Goal: Task Accomplishment & Management: Use online tool/utility

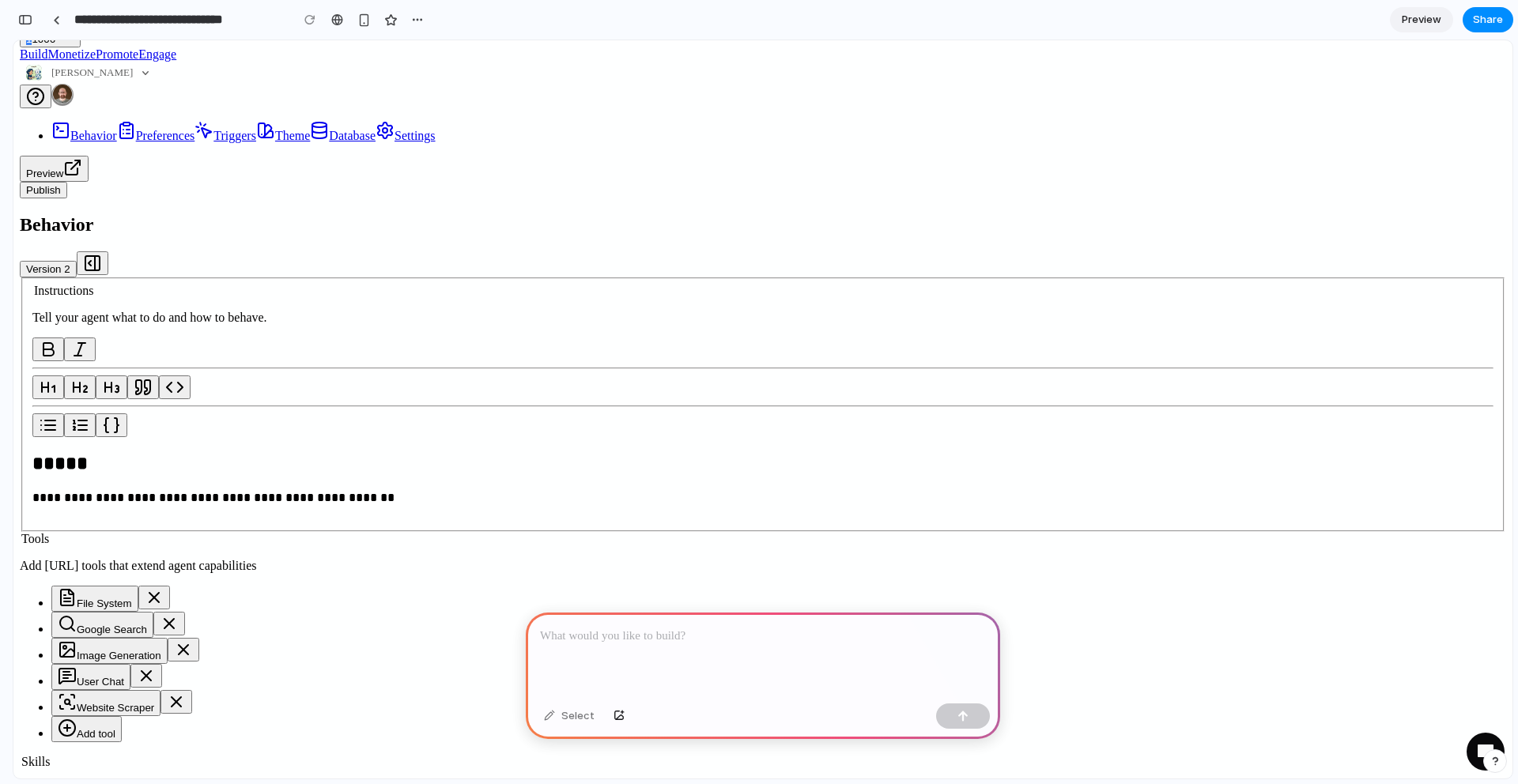
scroll to position [93, 0]
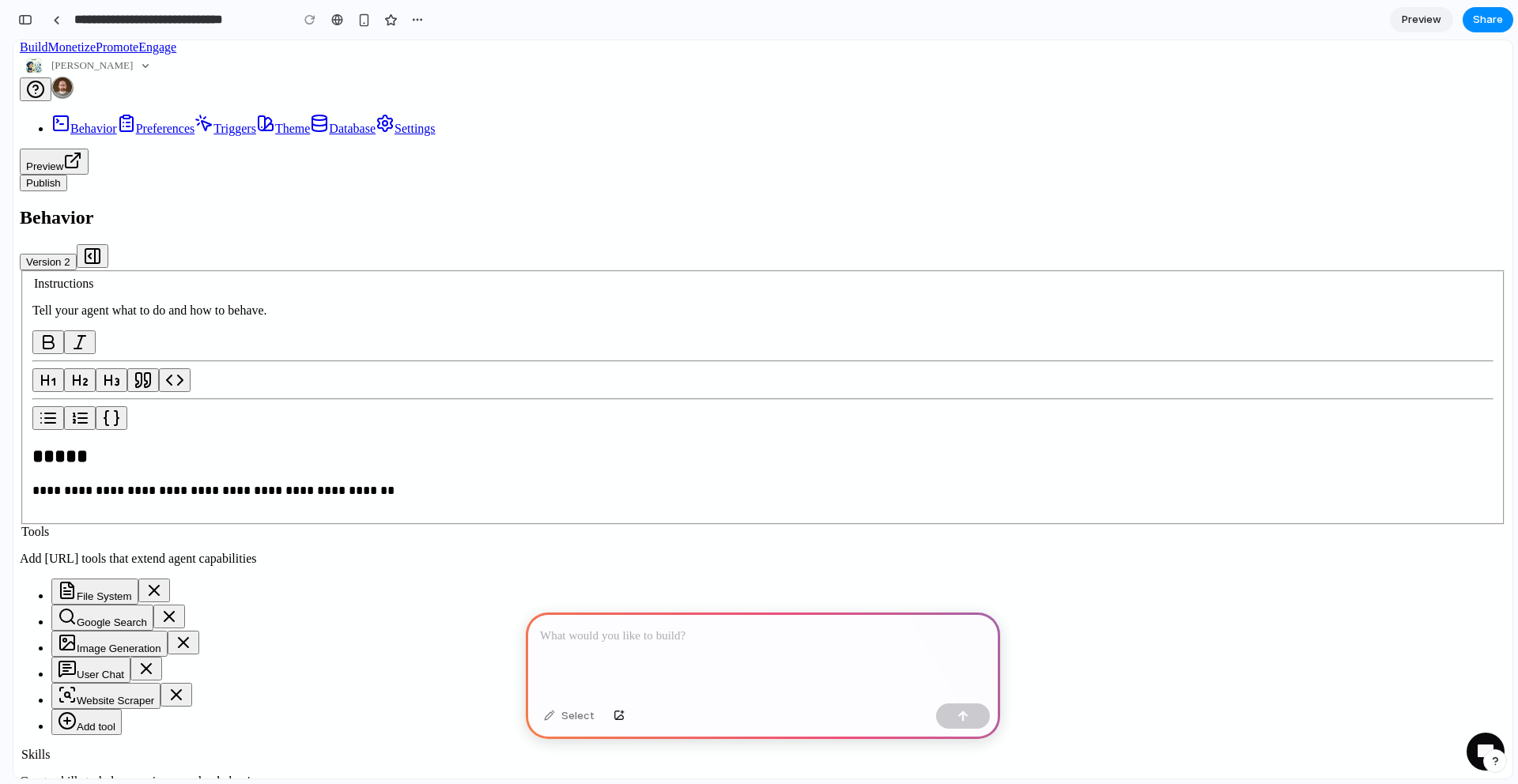
click at [783, 660] on div at bounding box center [763, 655] width 475 height 85
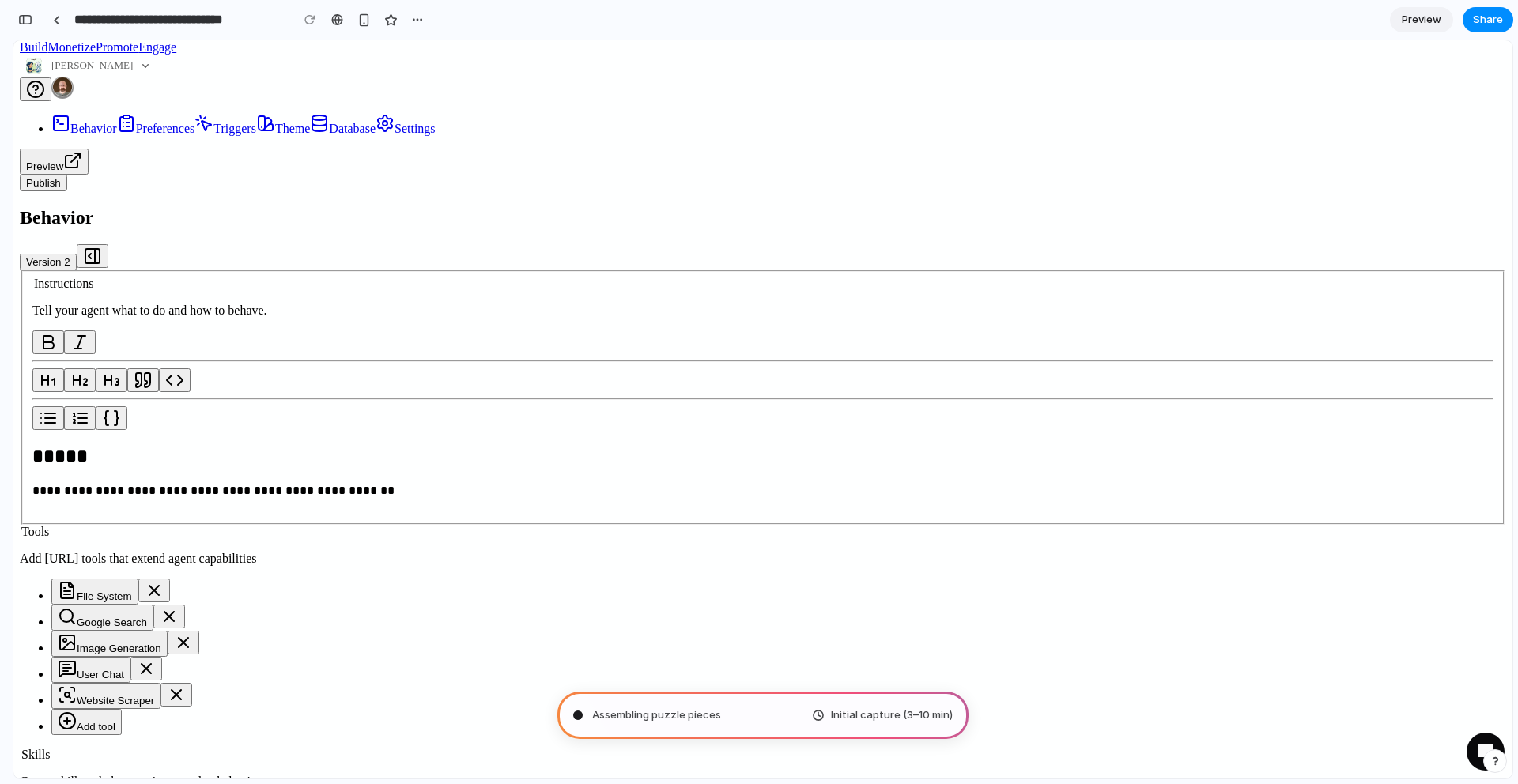
type input "**********"
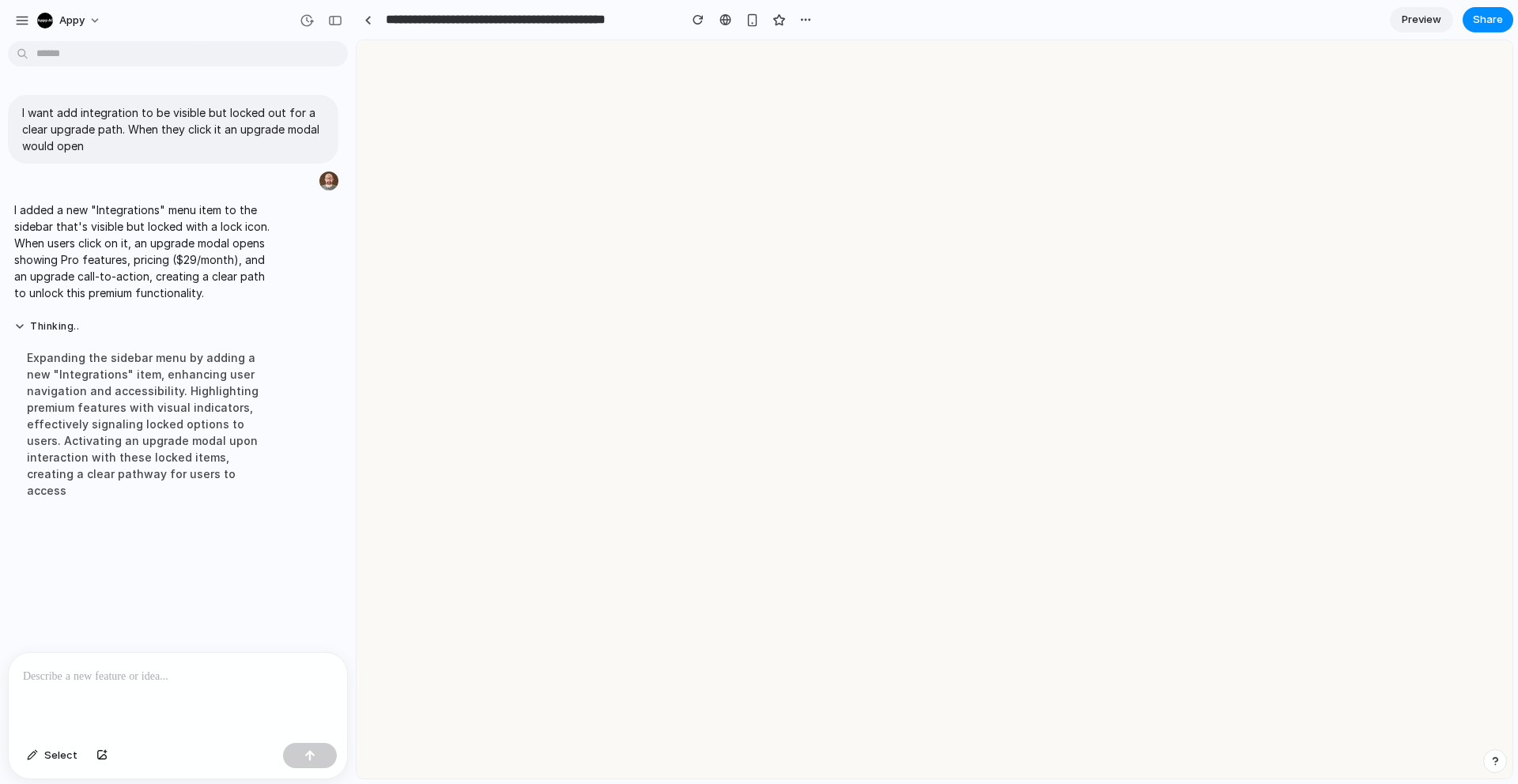
scroll to position [0, 0]
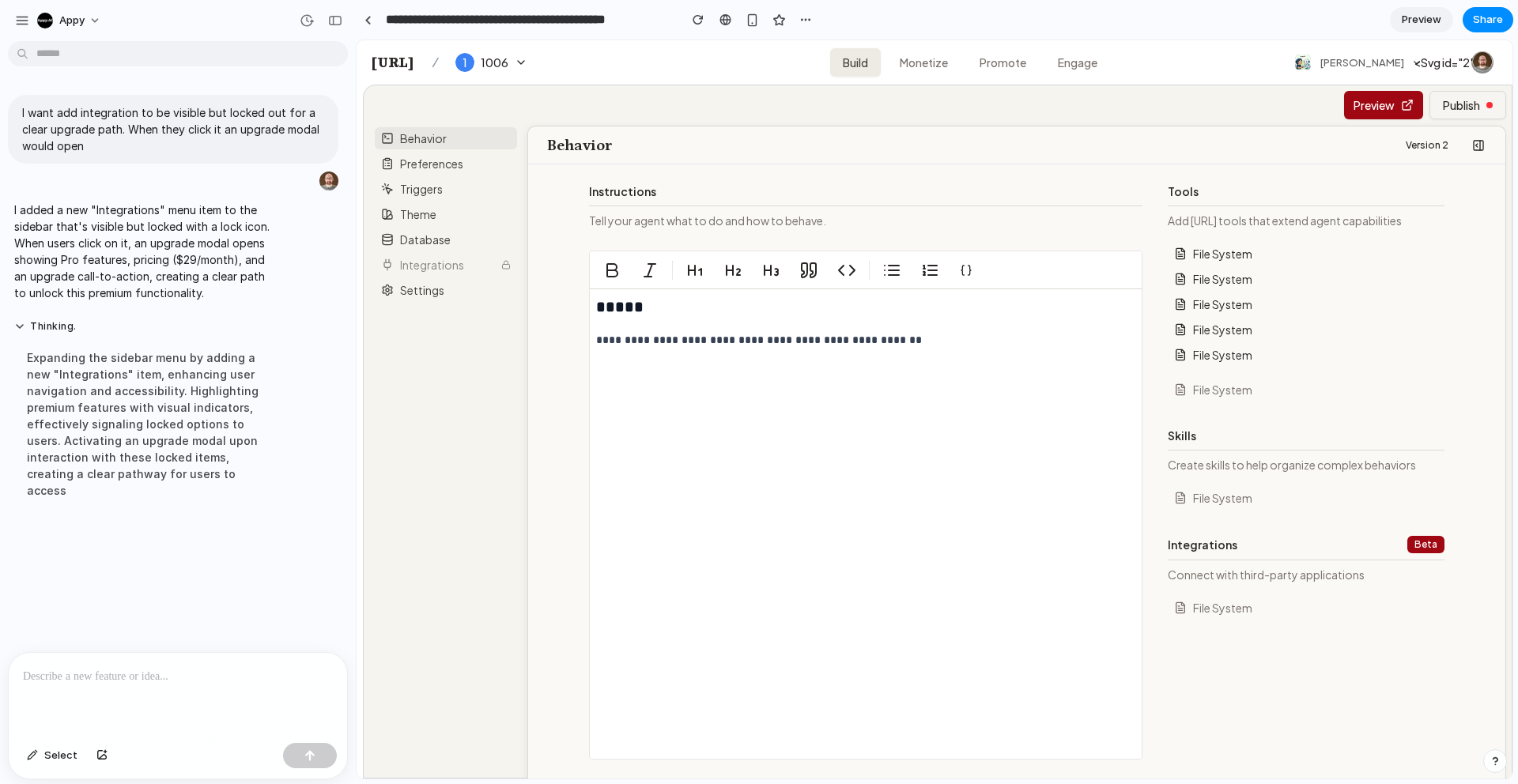
click at [134, 678] on p at bounding box center [178, 676] width 310 height 19
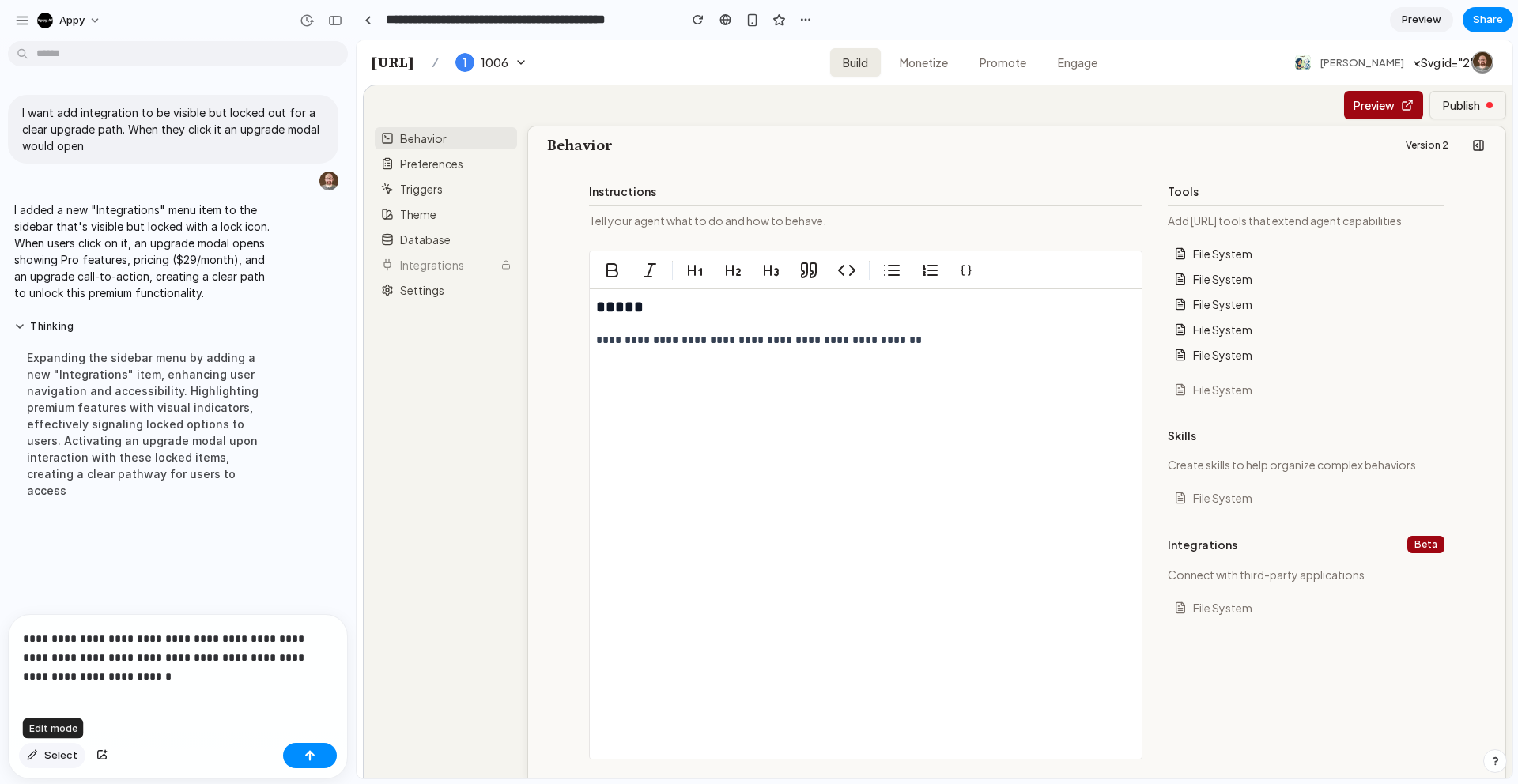
click at [64, 752] on span "Select" at bounding box center [60, 756] width 33 height 15
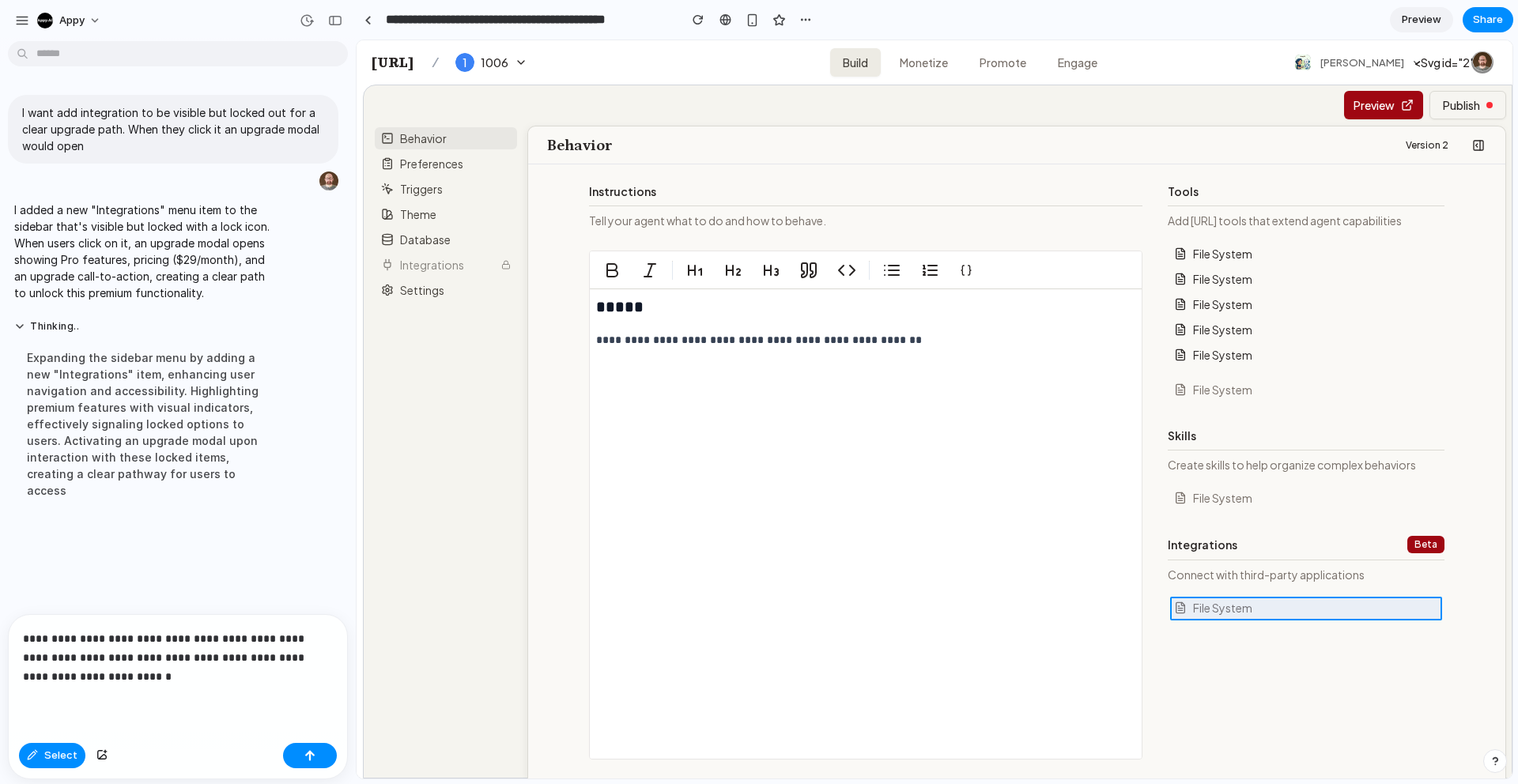
click at [1209, 606] on div at bounding box center [935, 410] width 1156 height 738
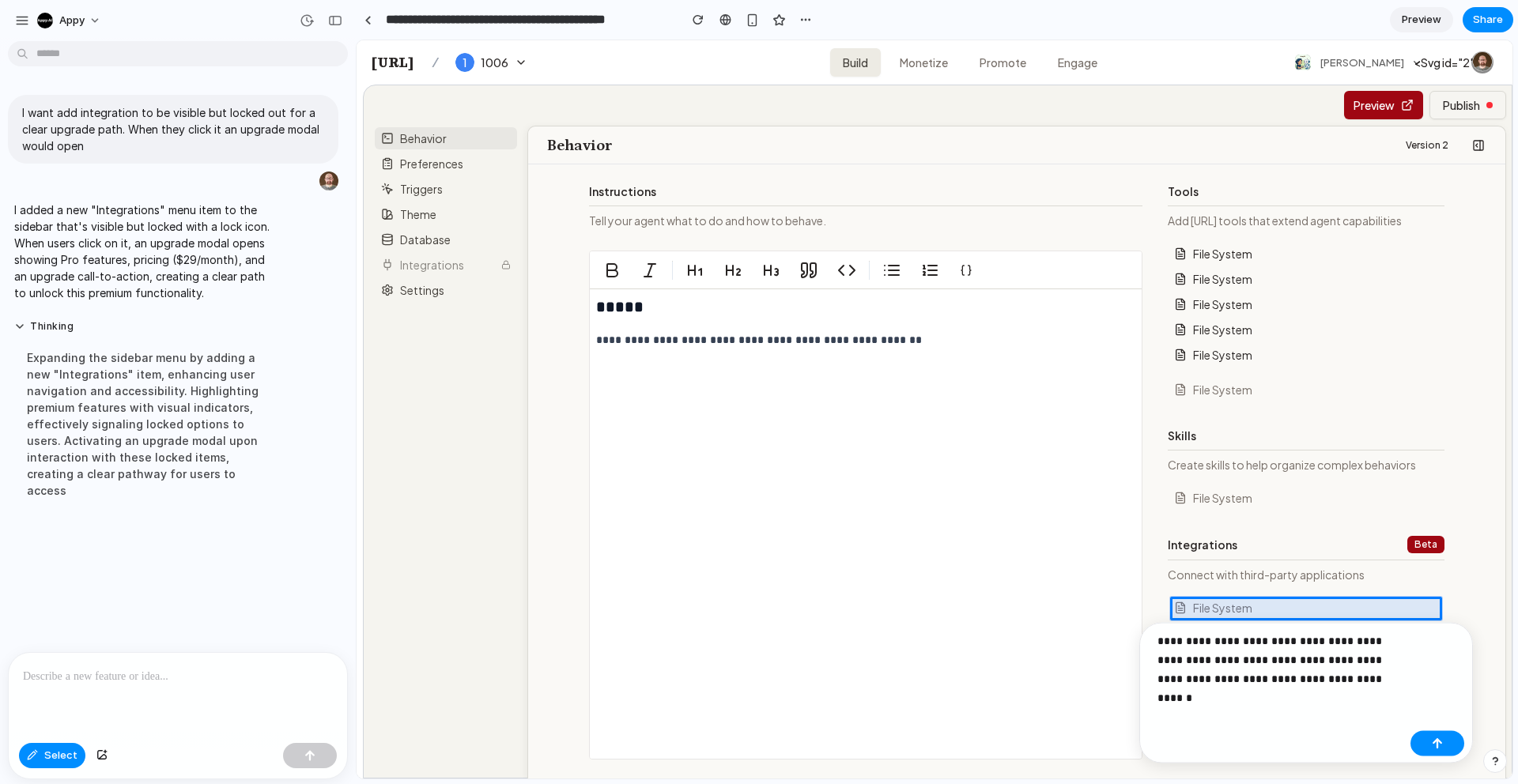
drag, startPoint x: 231, startPoint y: 696, endPoint x: 239, endPoint y: 691, distance: 9.4
click at [231, 696] on div at bounding box center [178, 694] width 339 height 84
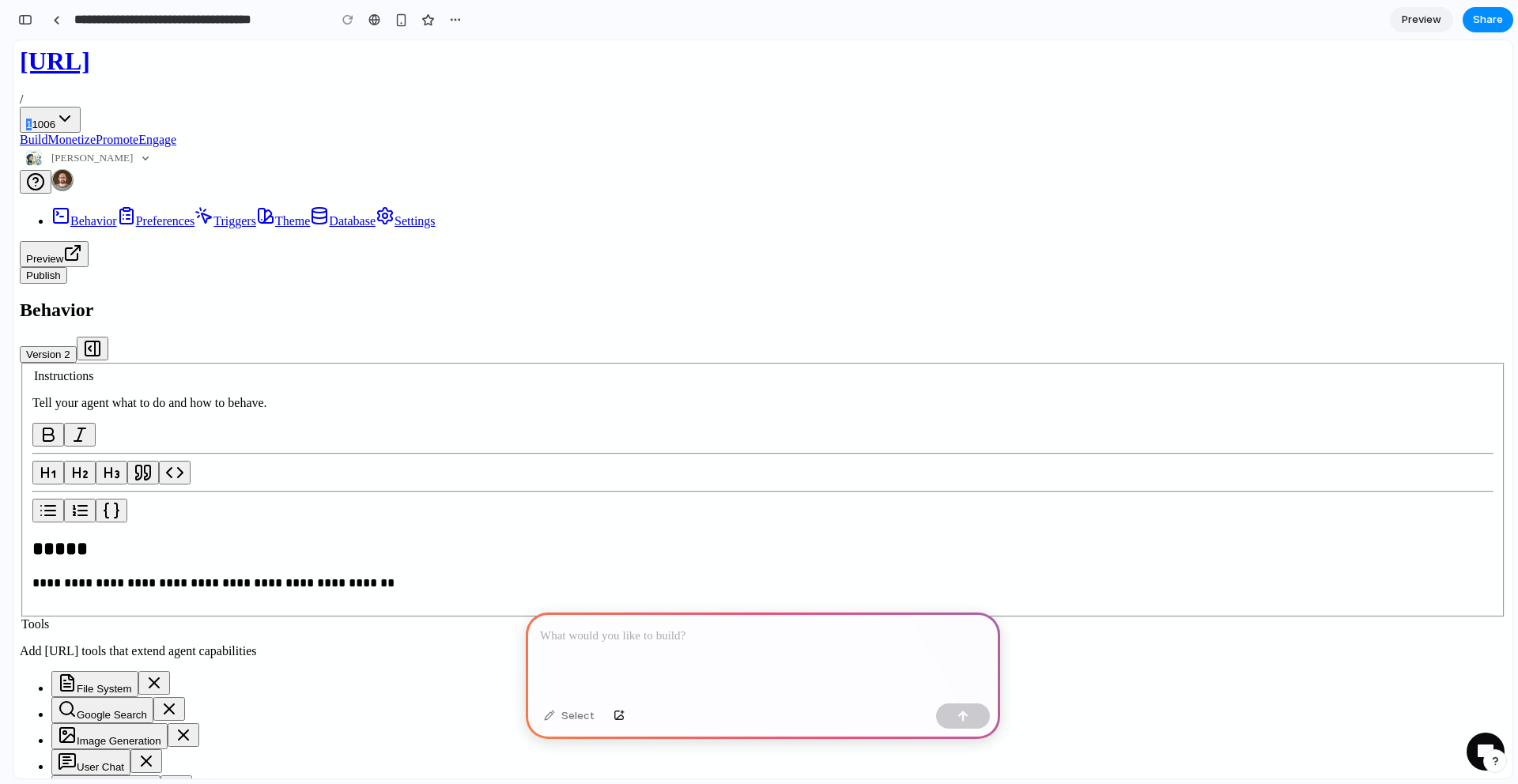
click at [732, 640] on p at bounding box center [763, 636] width 446 height 19
click at [567, 716] on div "Select" at bounding box center [569, 716] width 67 height 25
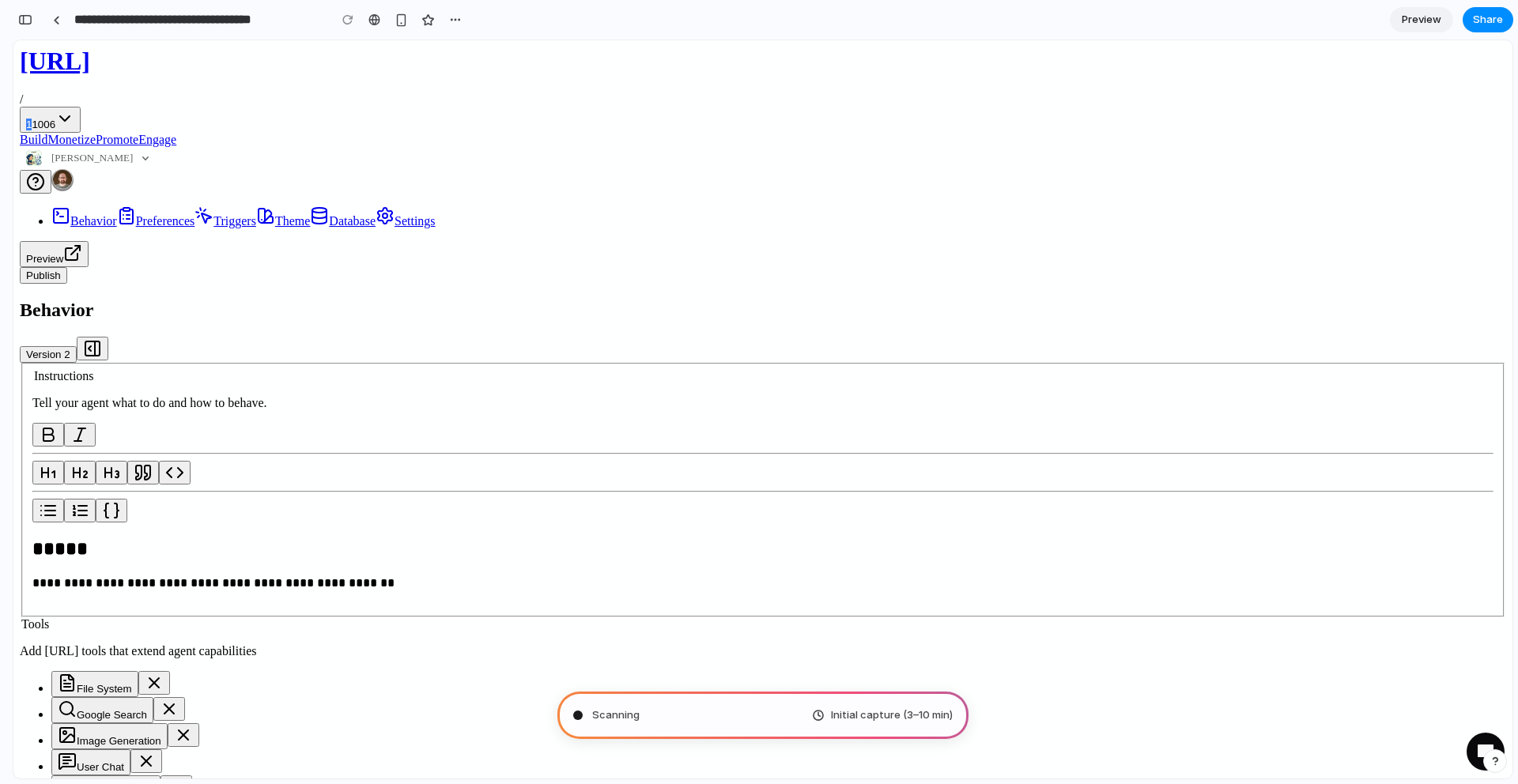
type input "**********"
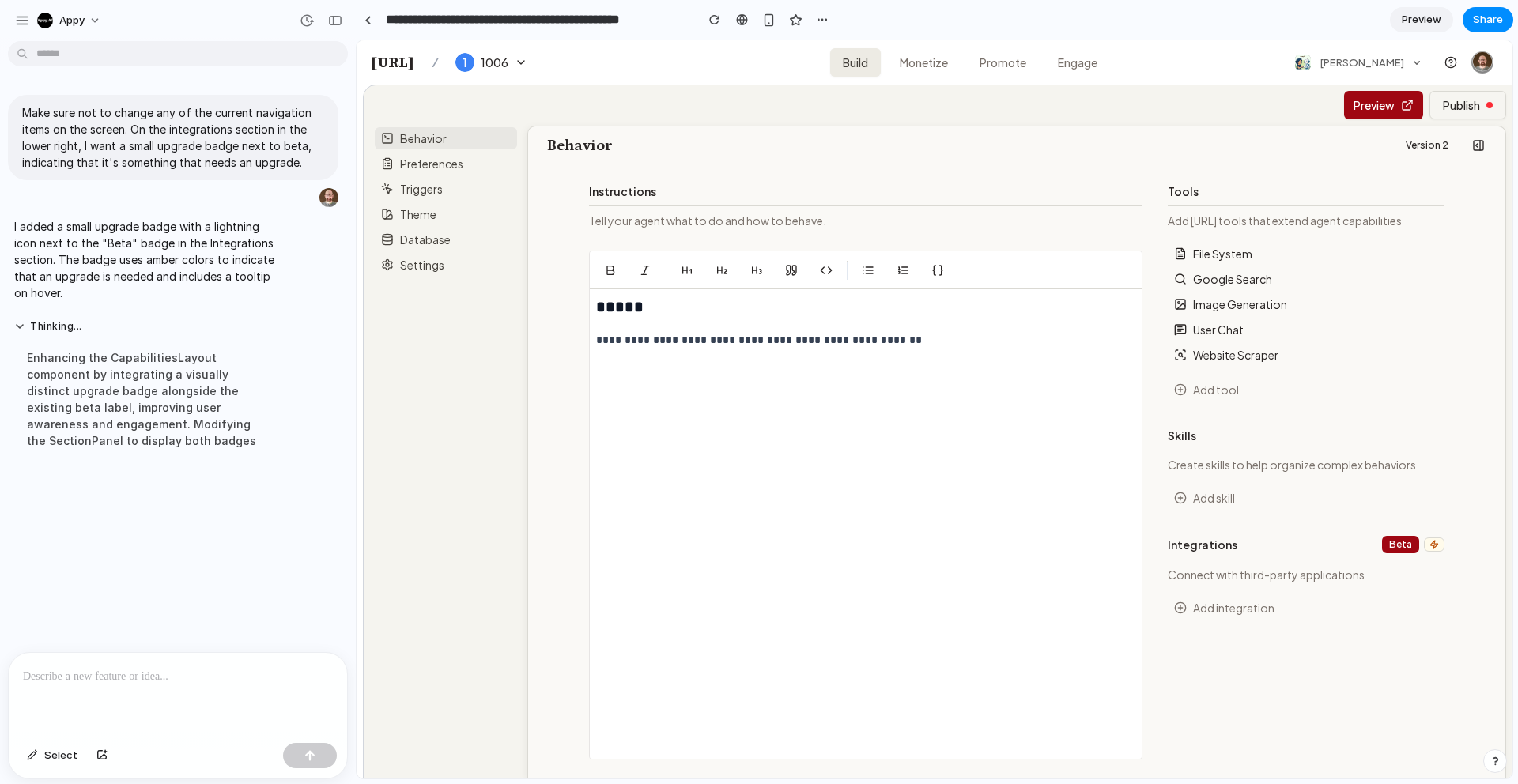
click at [1481, 550] on div "**********" at bounding box center [1016, 471] width 939 height 576
click at [177, 673] on p at bounding box center [178, 676] width 310 height 19
click at [1257, 614] on button "Add integration" at bounding box center [1306, 607] width 264 height 15
click at [57, 751] on span "Select" at bounding box center [60, 756] width 33 height 15
click at [1232, 610] on div at bounding box center [935, 410] width 1156 height 738
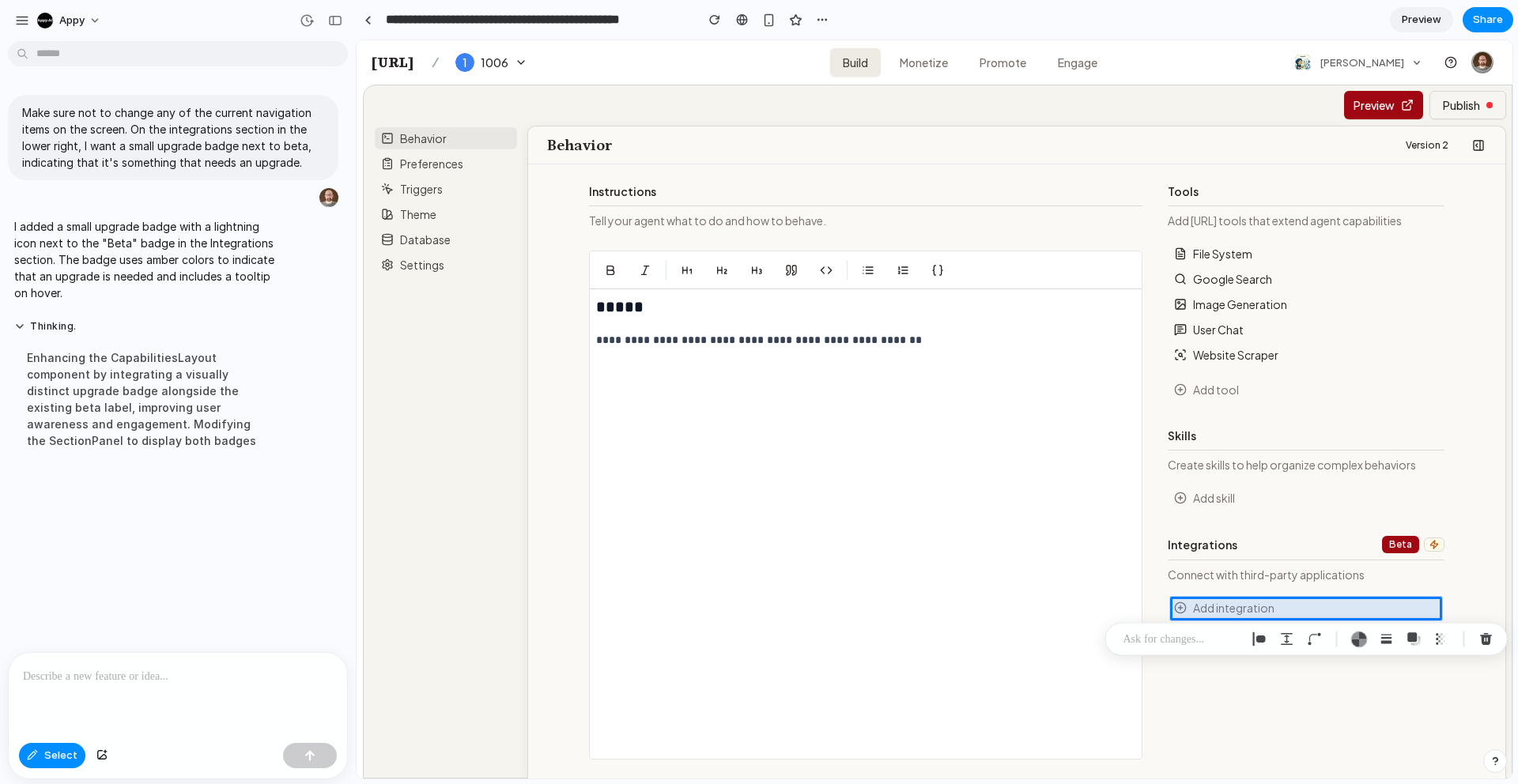
click at [169, 689] on div at bounding box center [178, 694] width 339 height 84
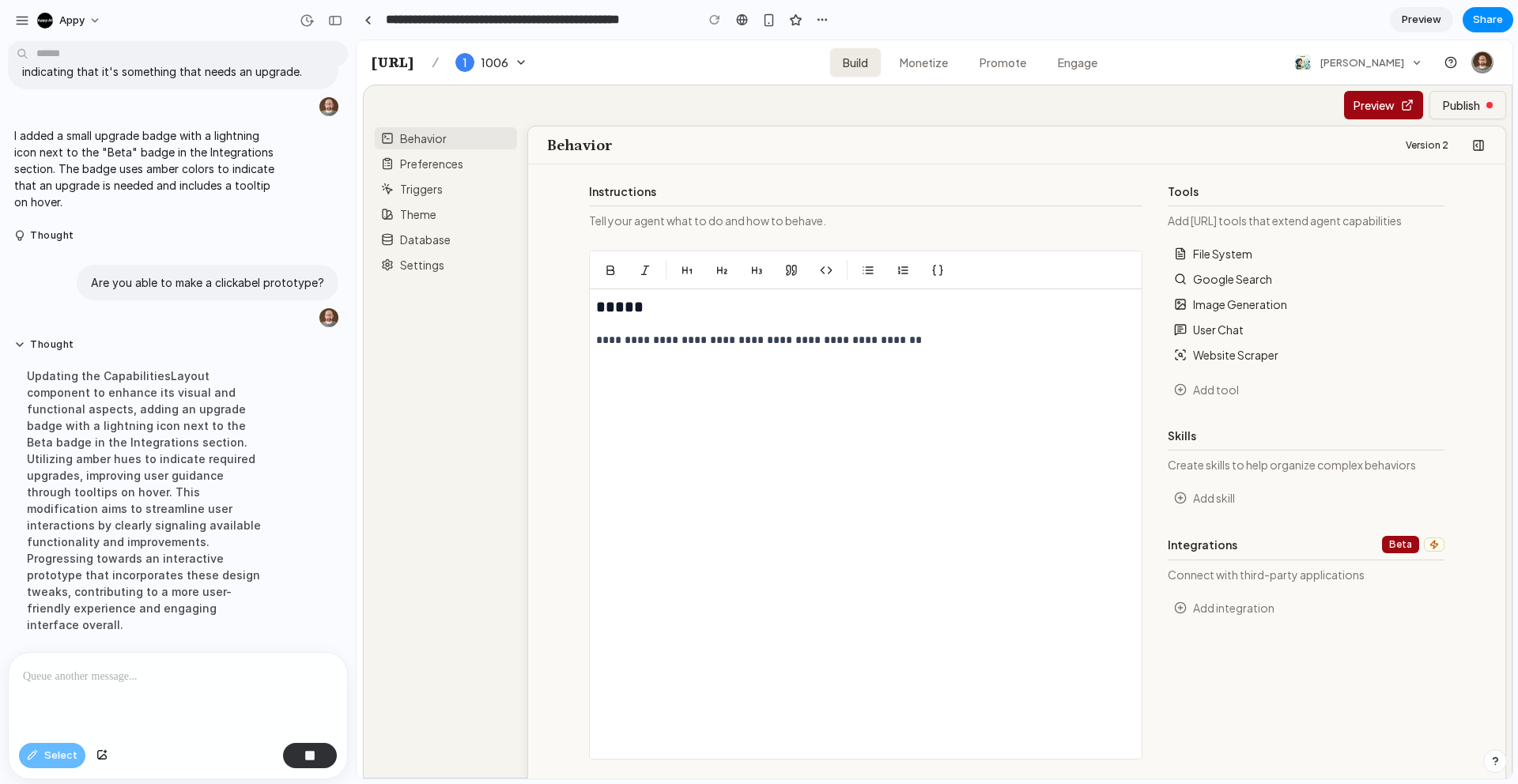
scroll to position [99, 0]
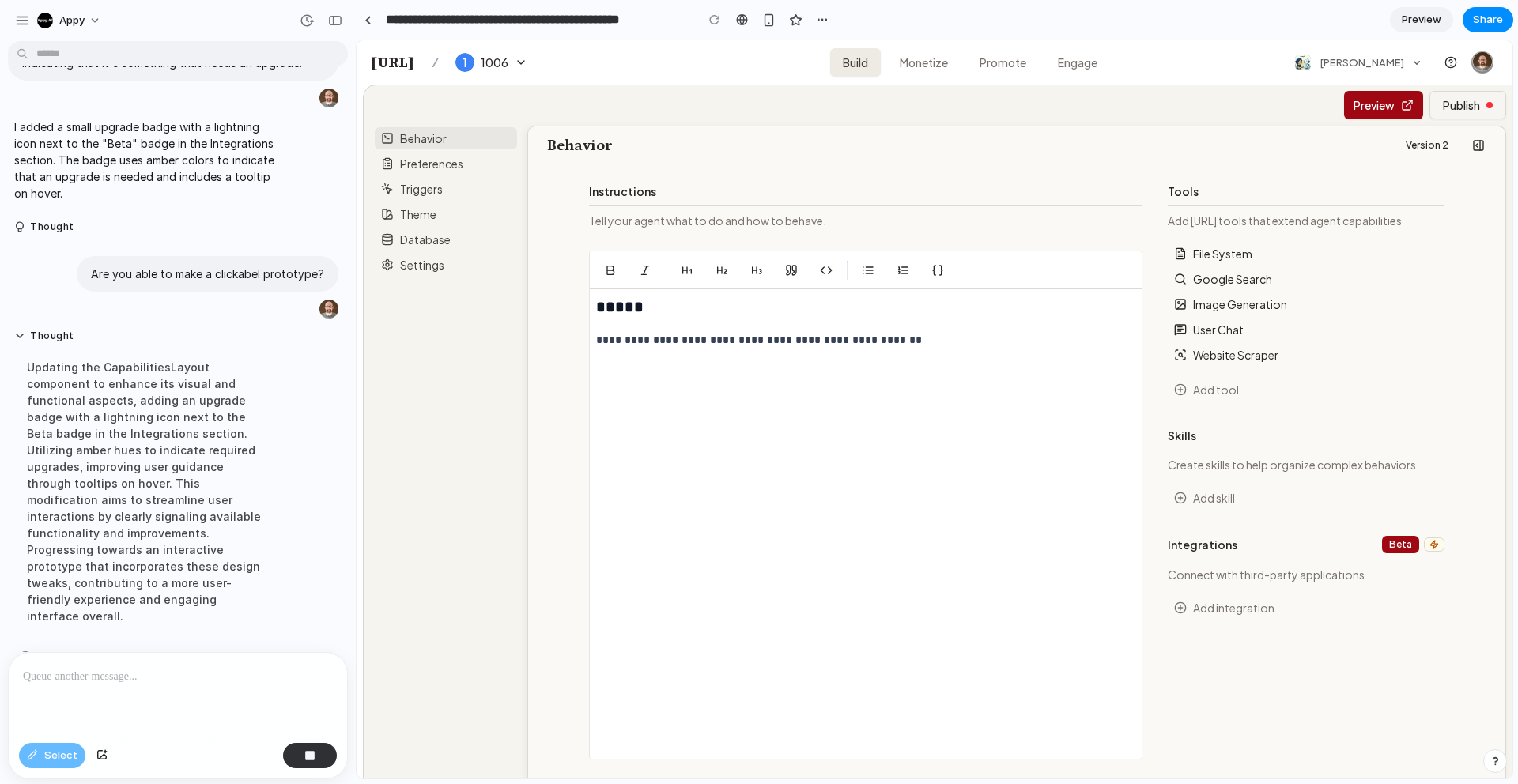
click at [303, 761] on button "button" at bounding box center [310, 756] width 54 height 25
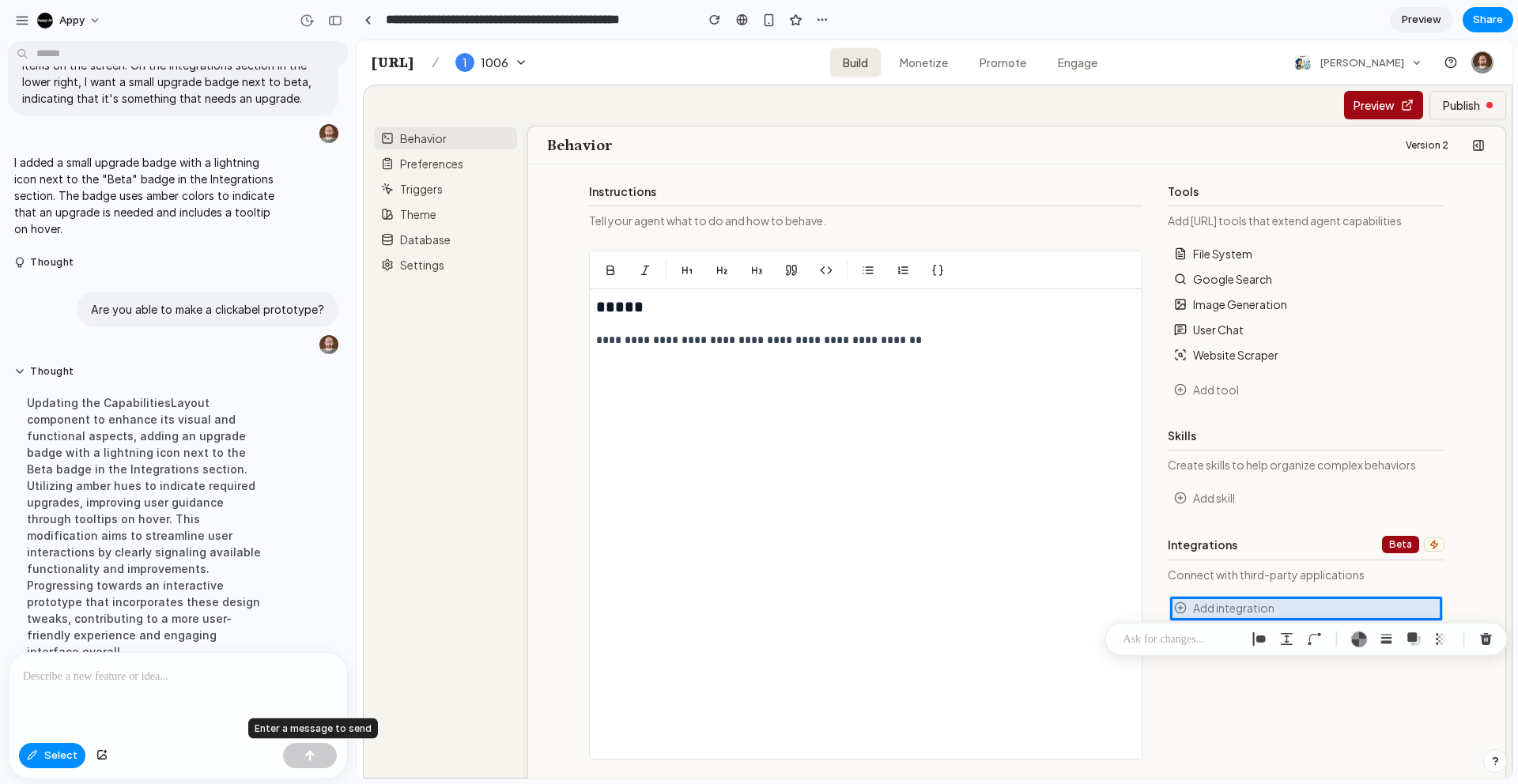
scroll to position [0, 0]
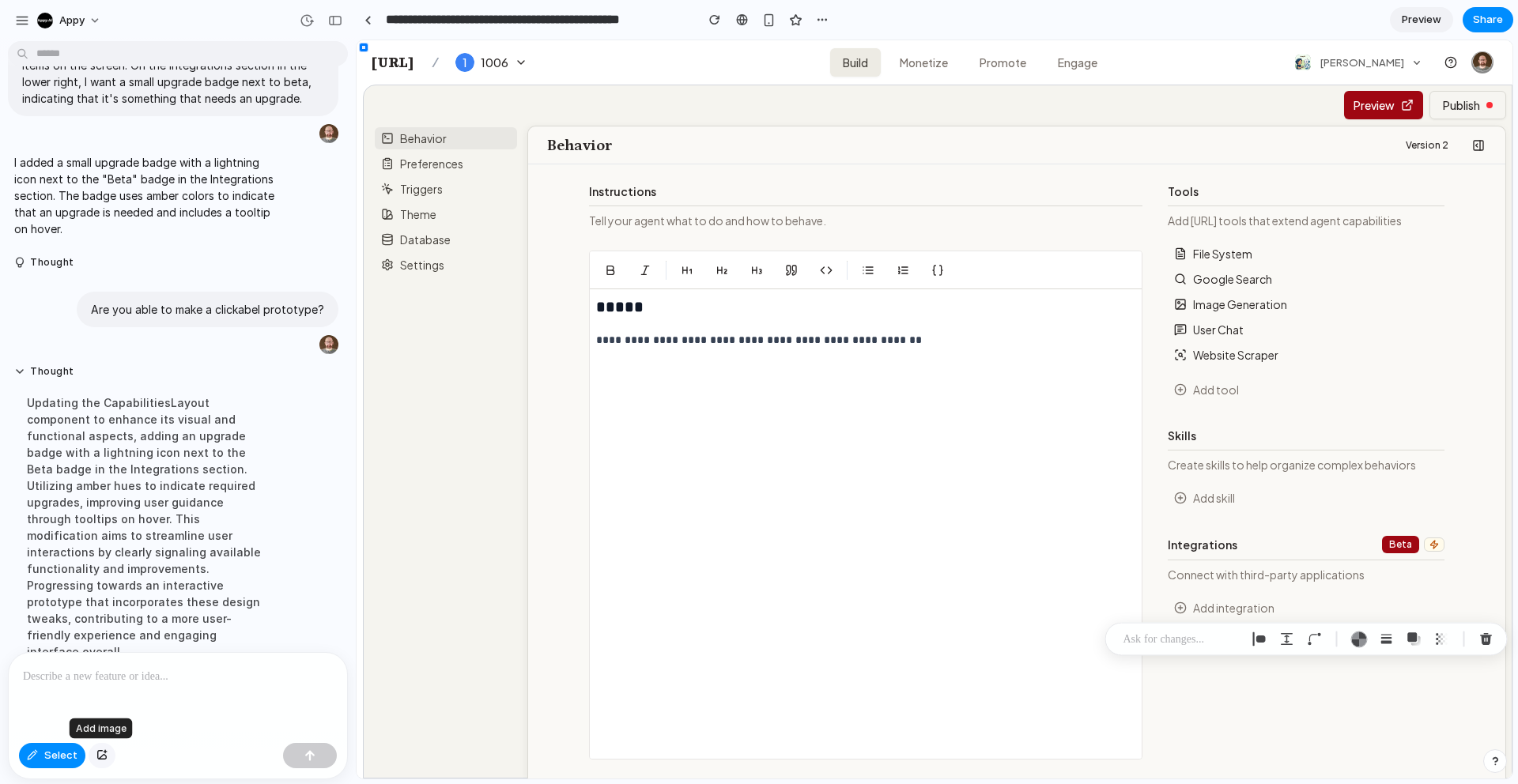
click at [97, 758] on div "button" at bounding box center [102, 756] width 11 height 10
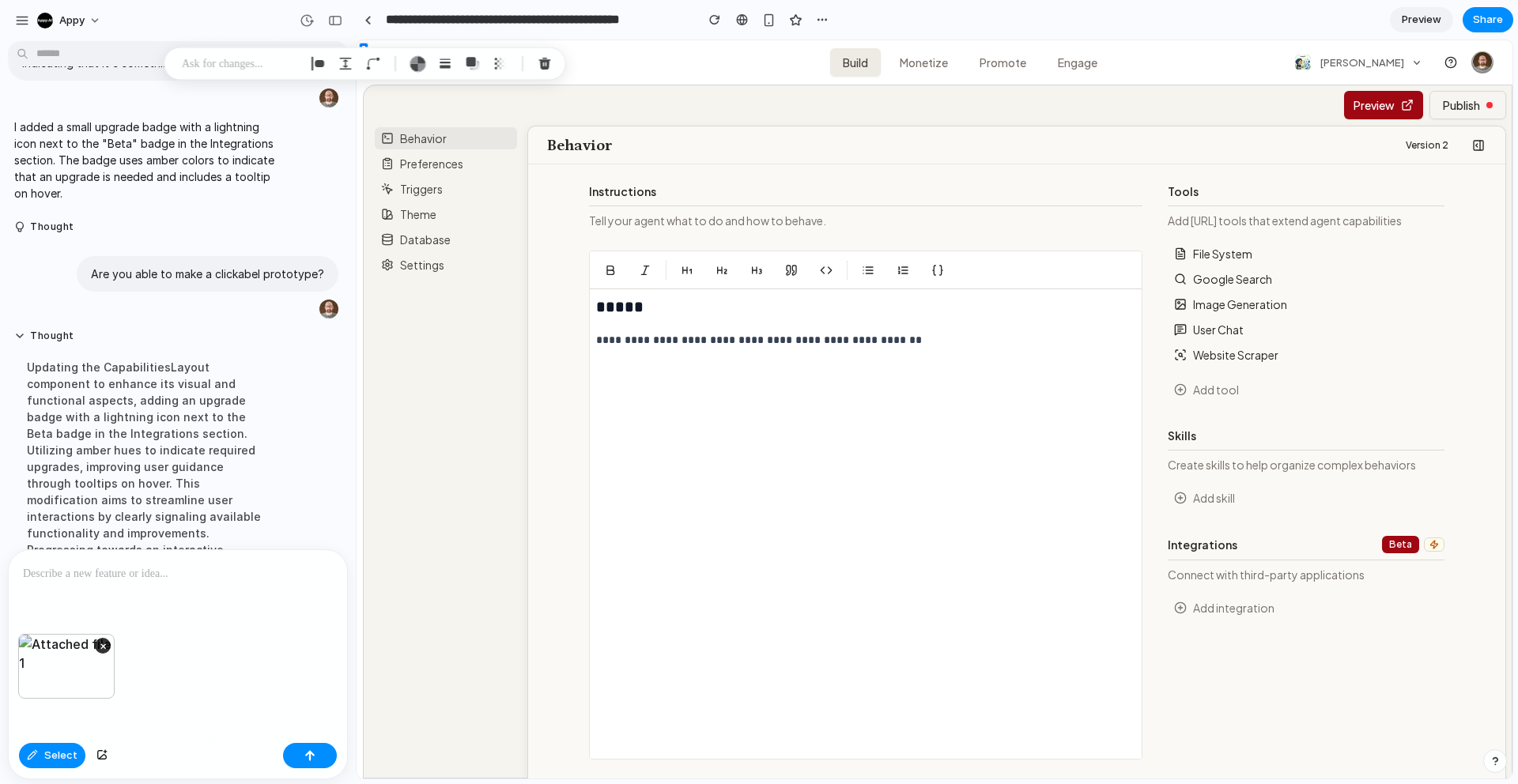
click at [203, 588] on div at bounding box center [178, 592] width 339 height 84
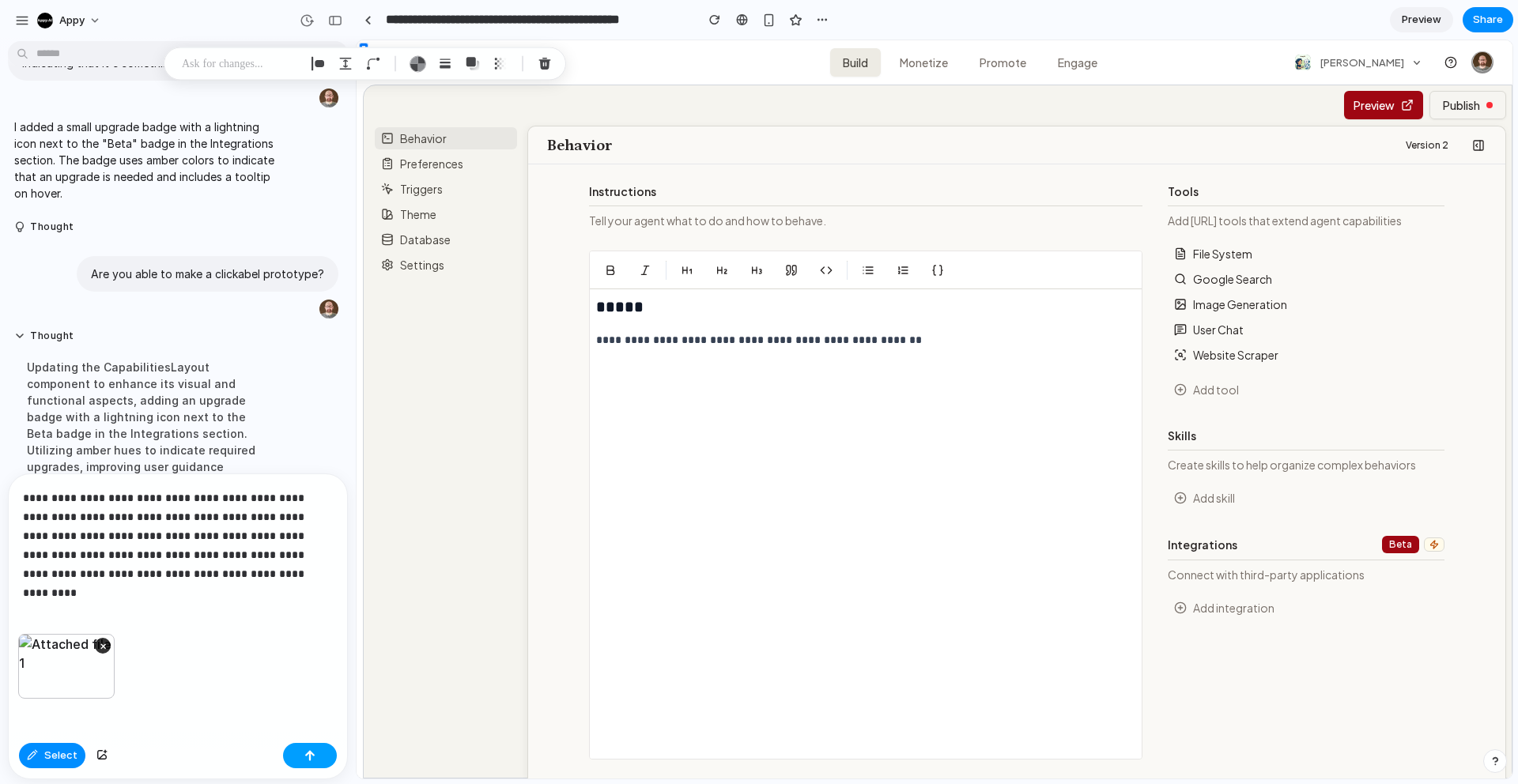
click at [300, 756] on button "button" at bounding box center [310, 756] width 54 height 25
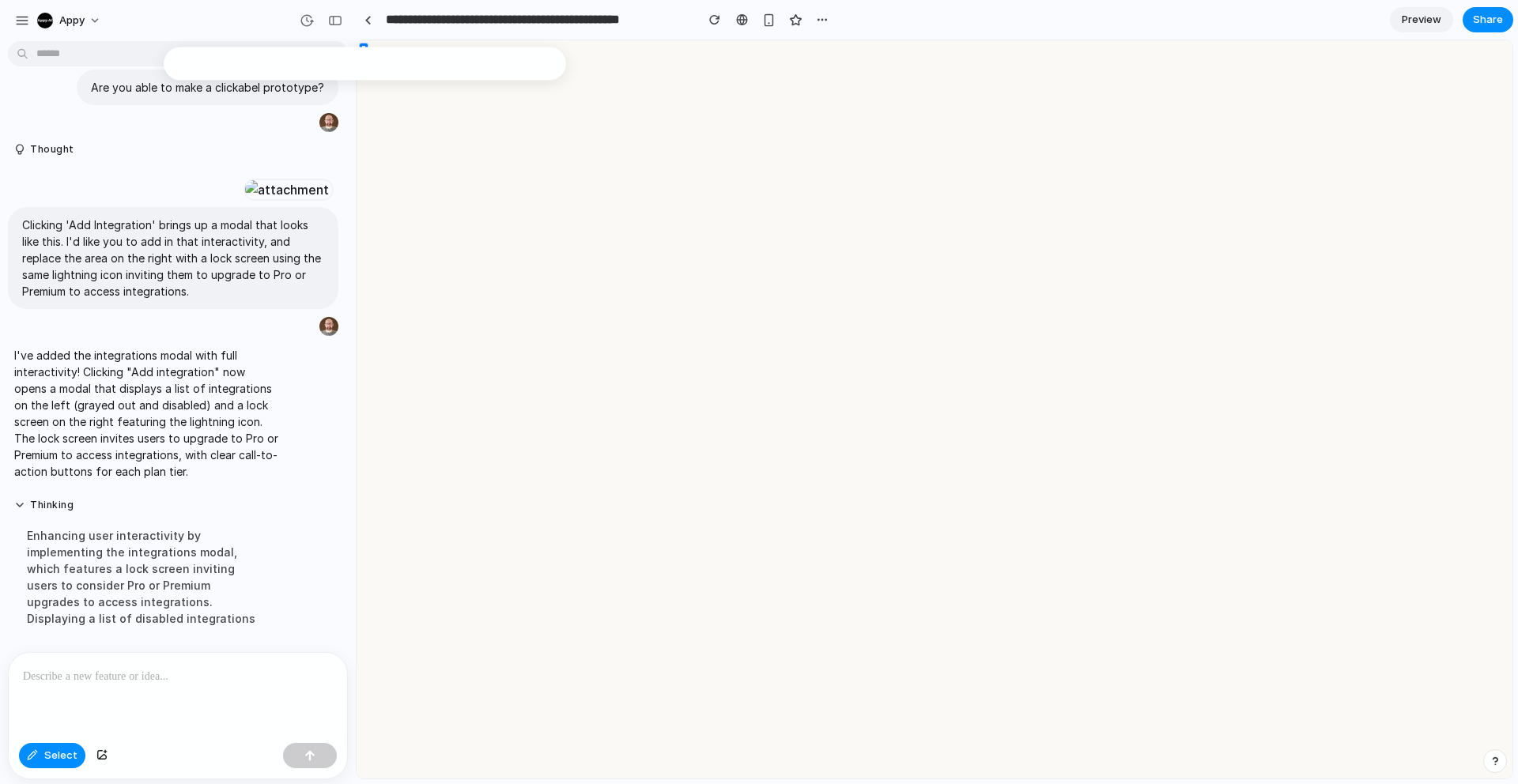
scroll to position [0, 0]
